Goal: Task Accomplishment & Management: Use online tool/utility

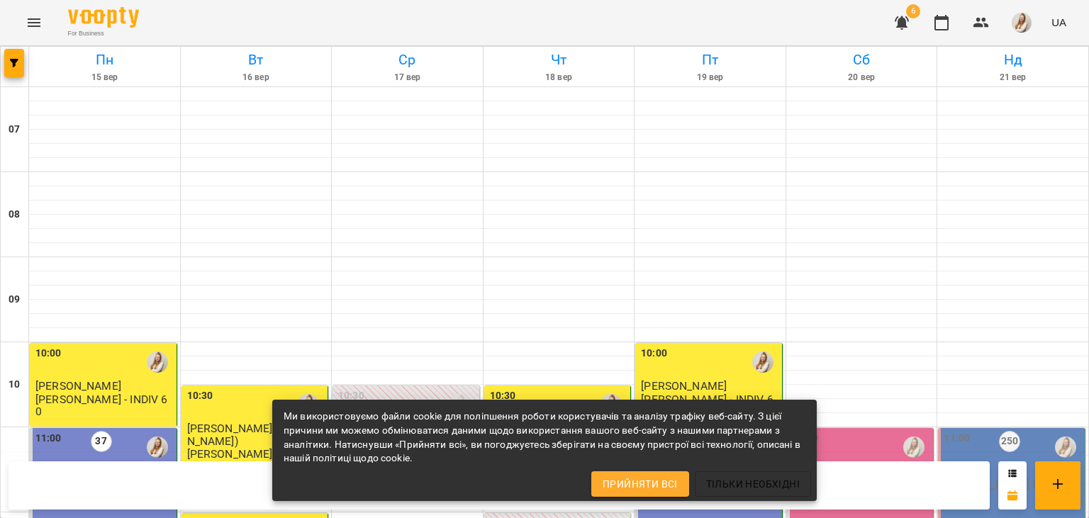
drag, startPoint x: 613, startPoint y: 12, endPoint x: 668, endPoint y: 356, distance: 348.3
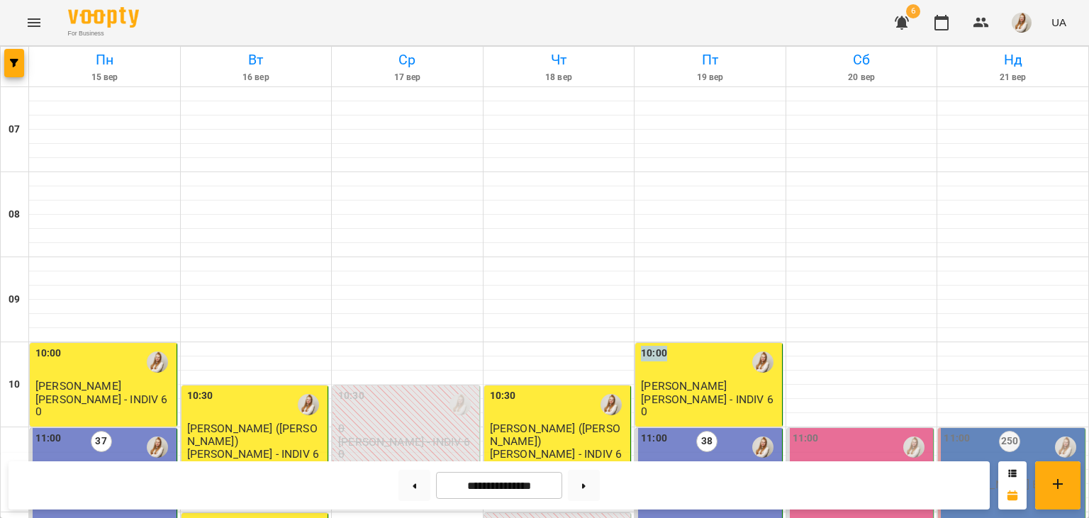
scroll to position [281, 0]
click at [862, 428] on div "11:00 [PERSON_NAME] B2\DELE 90 -- [PERSON_NAME]" at bounding box center [860, 491] width 147 height 126
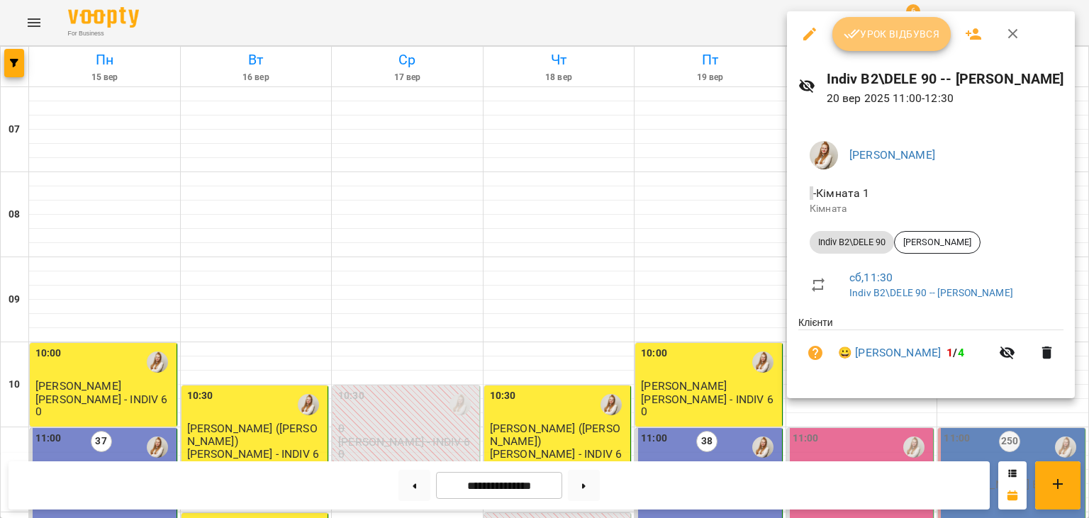
click at [917, 27] on span "Урок відбувся" at bounding box center [892, 34] width 96 height 17
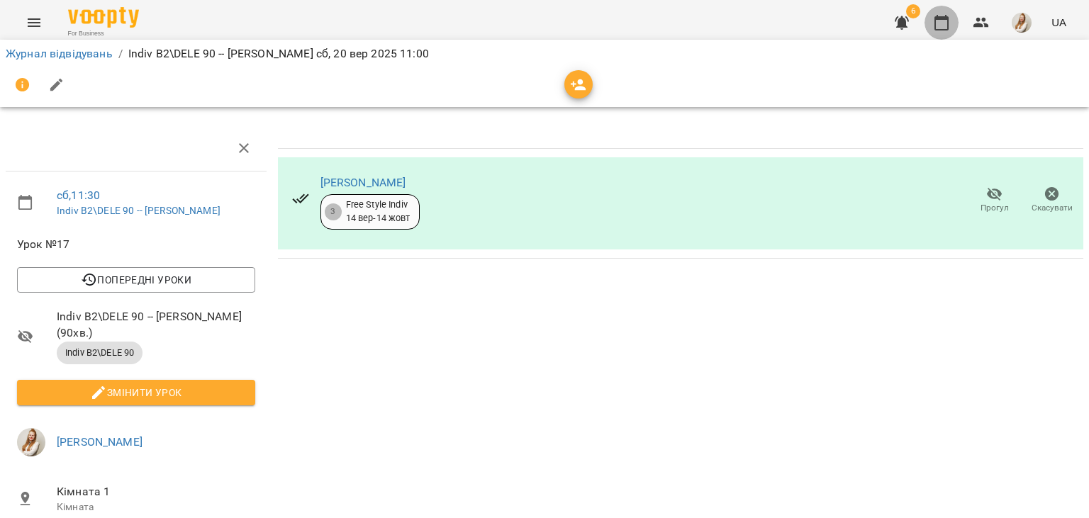
click at [944, 29] on icon "button" at bounding box center [942, 23] width 14 height 16
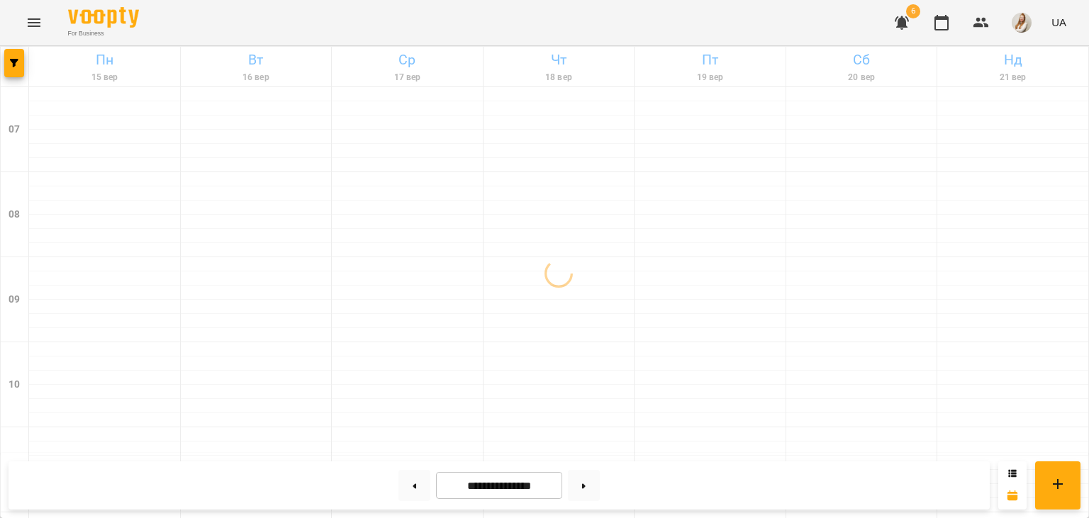
click at [563, 21] on div "For Business 6 UA" at bounding box center [544, 22] width 1089 height 45
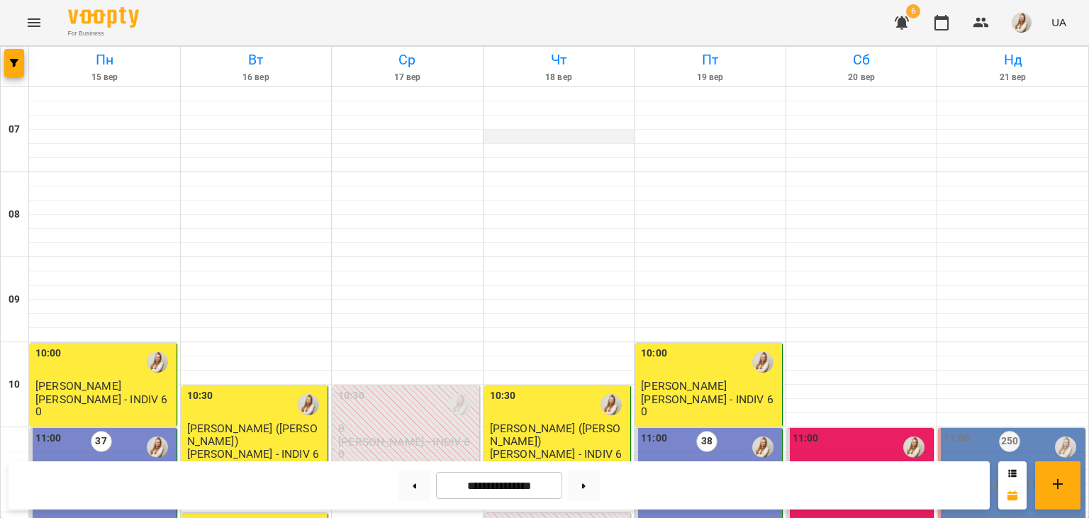
scroll to position [247, 0]
click at [1026, 30] on img "button" at bounding box center [1022, 23] width 20 height 20
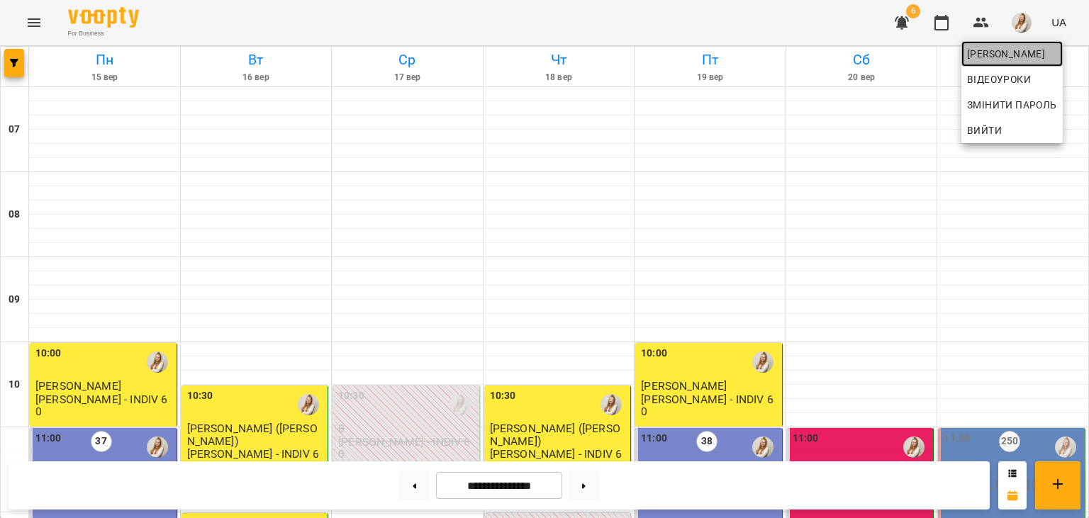
click at [1000, 54] on span "[PERSON_NAME]" at bounding box center [1012, 53] width 90 height 17
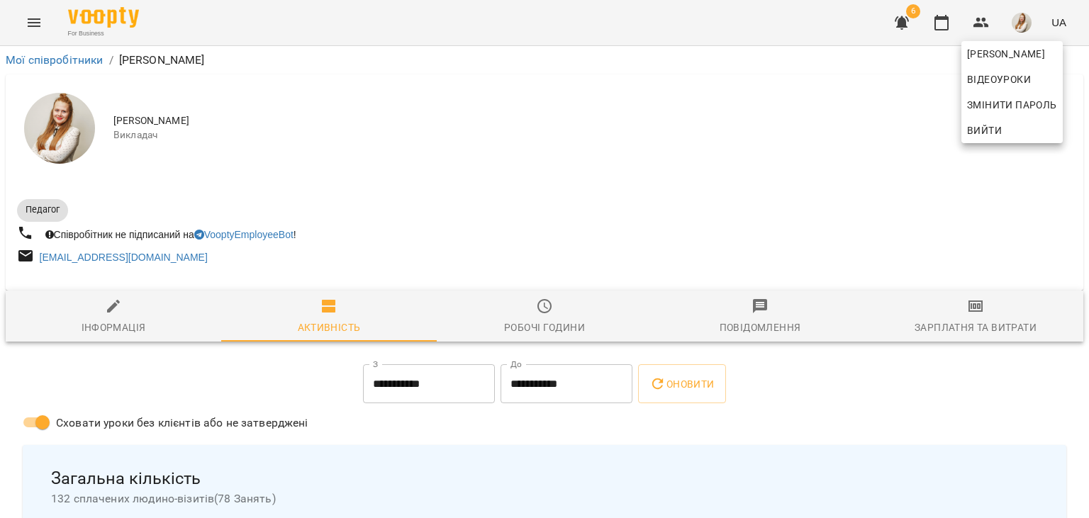
click at [968, 320] on div at bounding box center [544, 259] width 1089 height 518
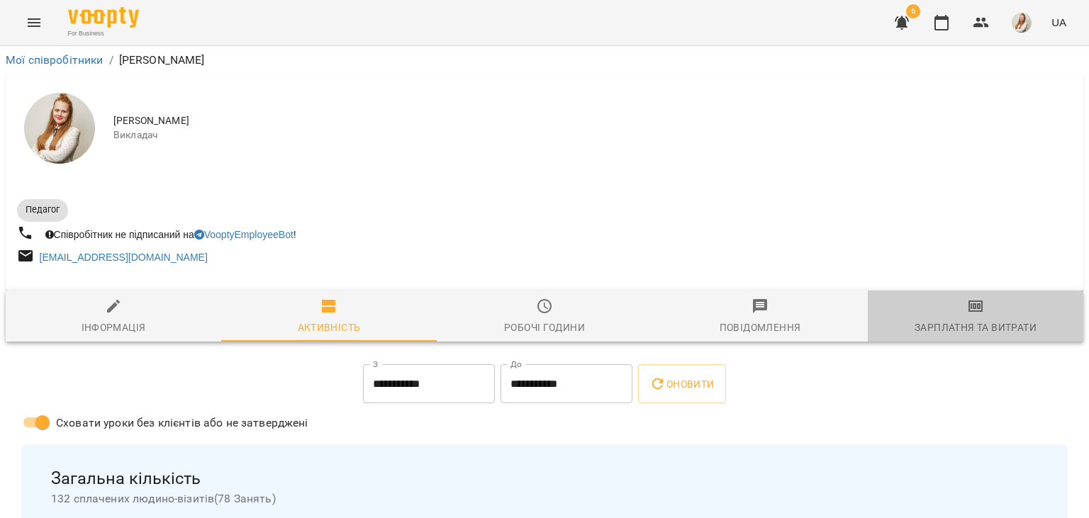
click at [968, 320] on span "Зарплатня та Витрати" at bounding box center [975, 317] width 199 height 38
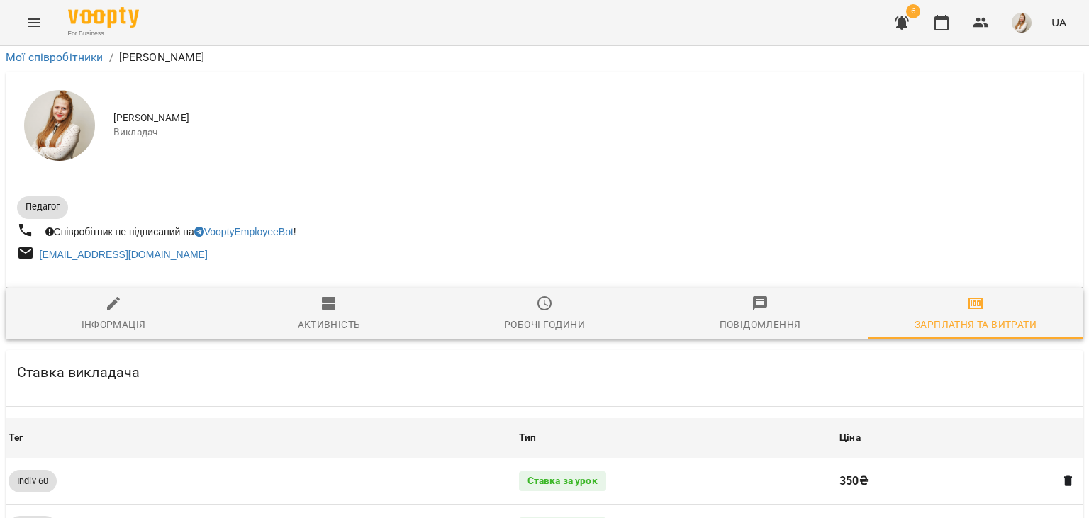
scroll to position [1638, 0]
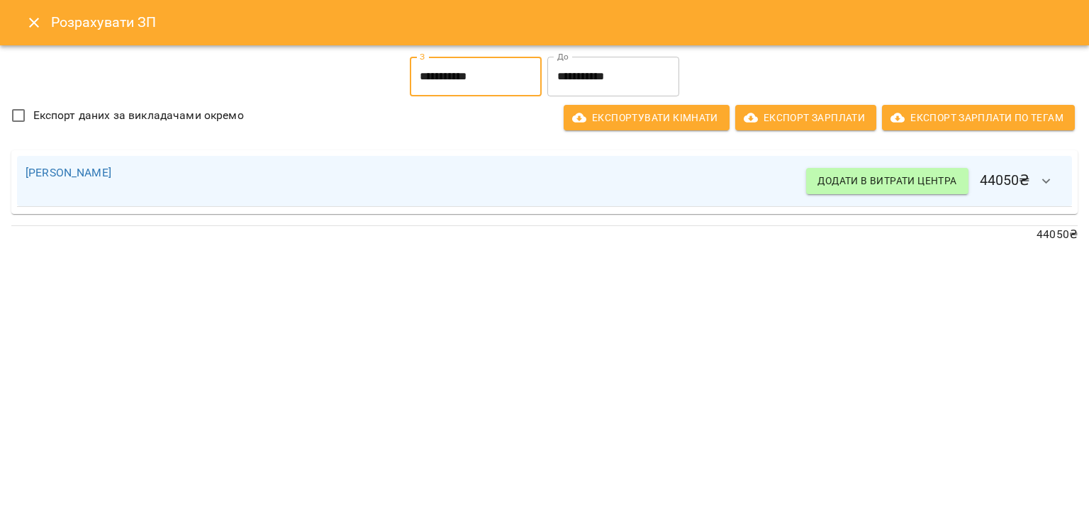
click at [473, 69] on input "**********" at bounding box center [476, 77] width 132 height 40
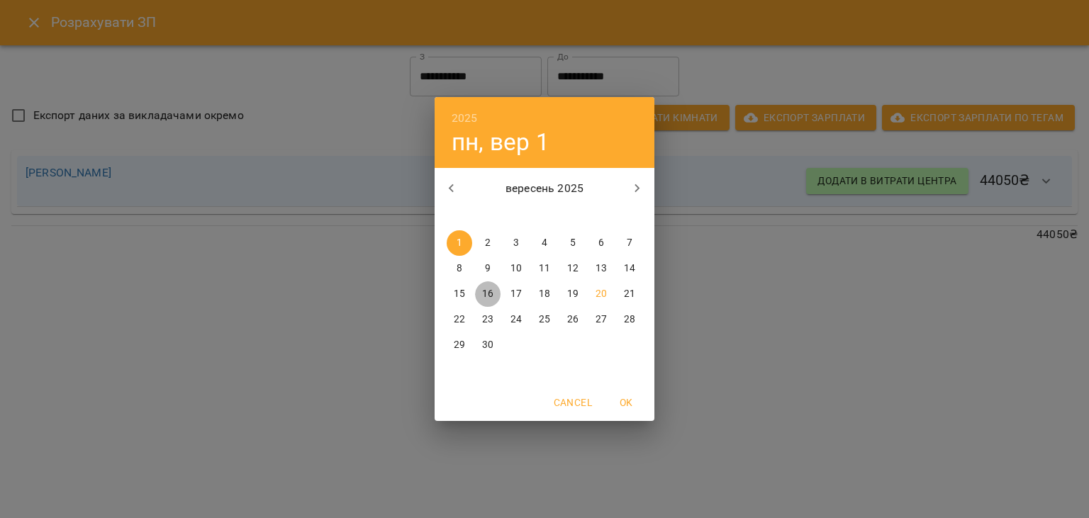
click at [491, 291] on p "16" at bounding box center [487, 294] width 11 height 14
type input "**********"
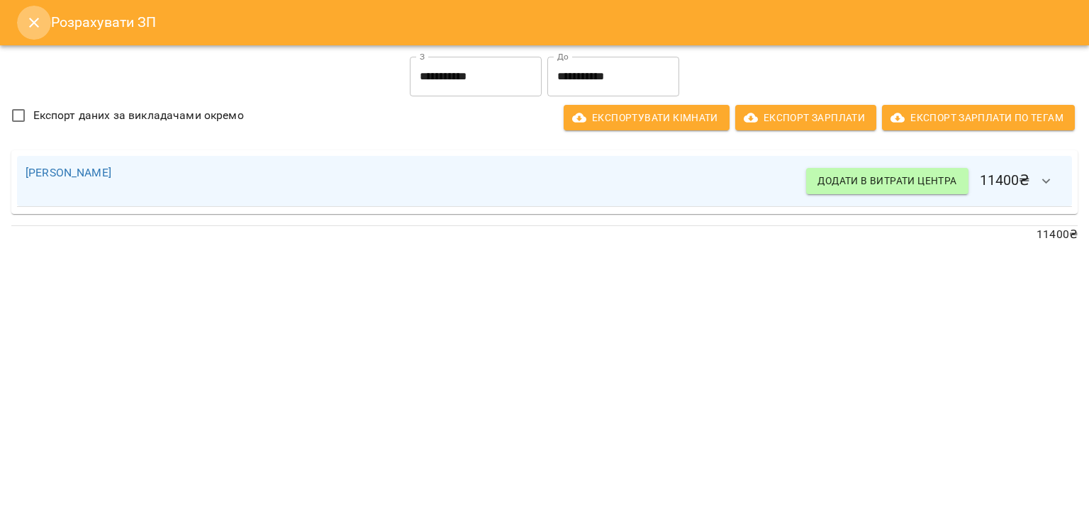
click at [38, 24] on icon "Close" at bounding box center [34, 22] width 17 height 17
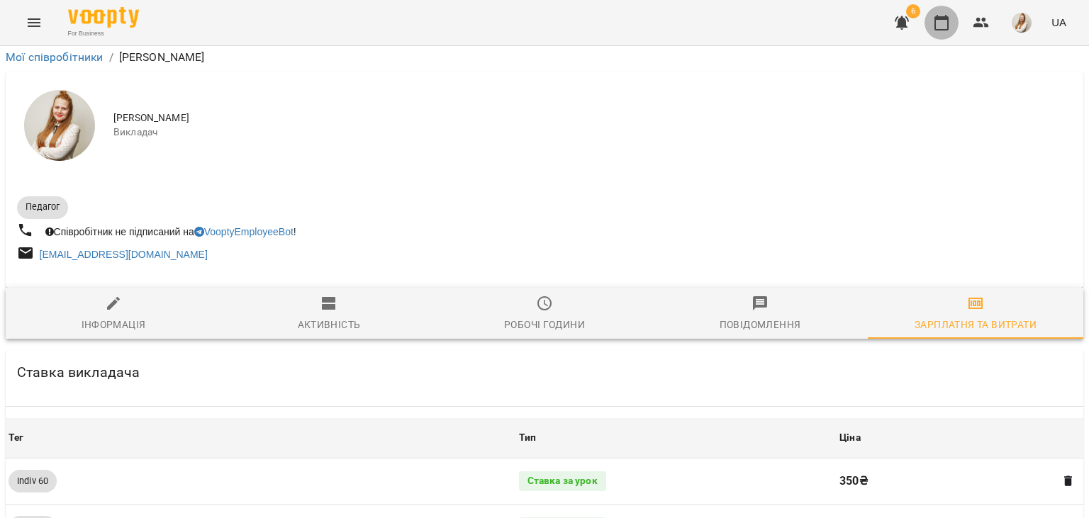
click at [942, 21] on icon "button" at bounding box center [941, 22] width 17 height 17
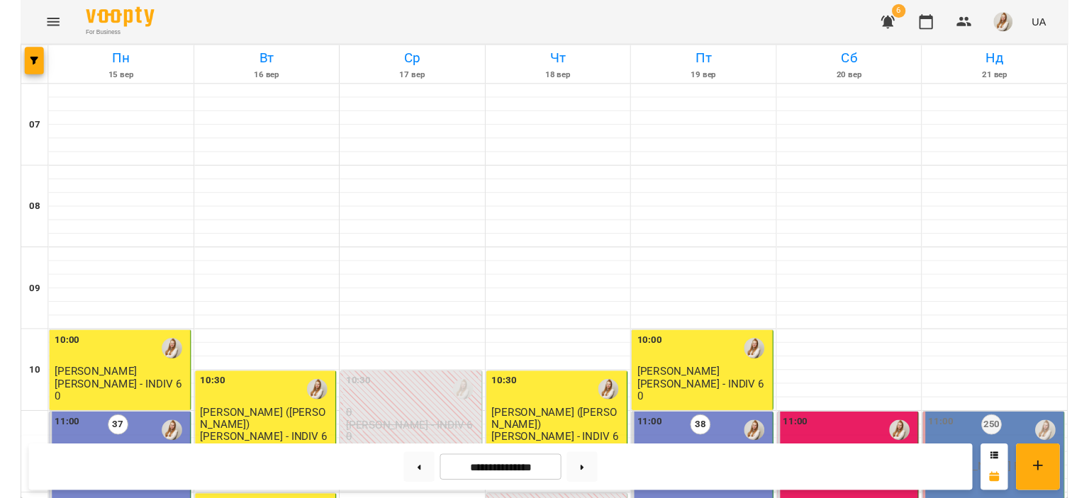
scroll to position [243, 0]
